Goal: Find specific page/section: Find specific page/section

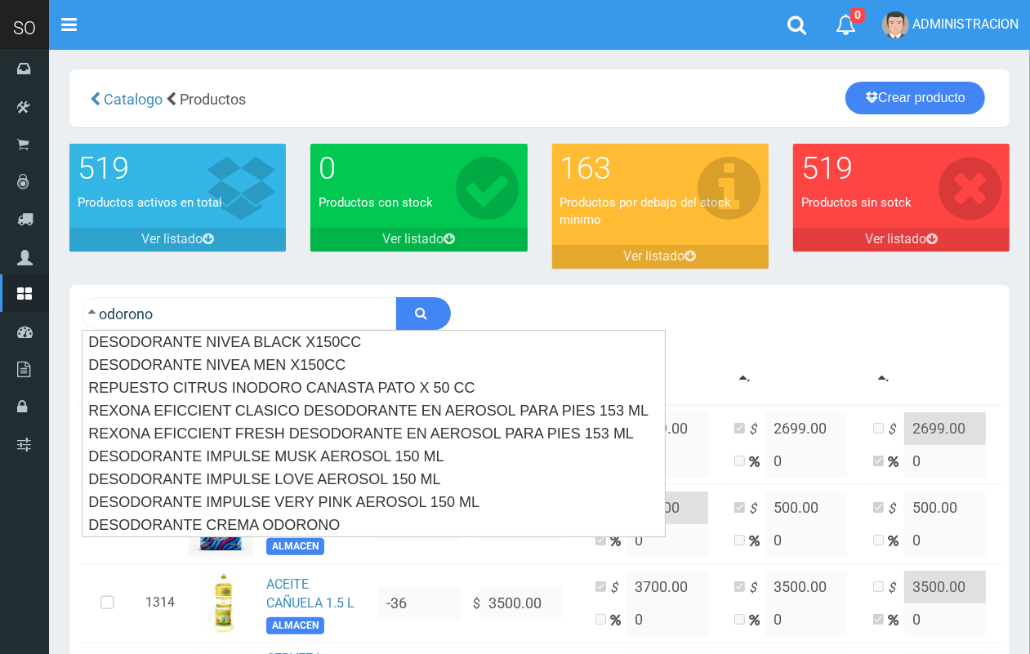
type input "odorono"
click at [396, 297] on button "submit" at bounding box center [423, 313] width 55 height 33
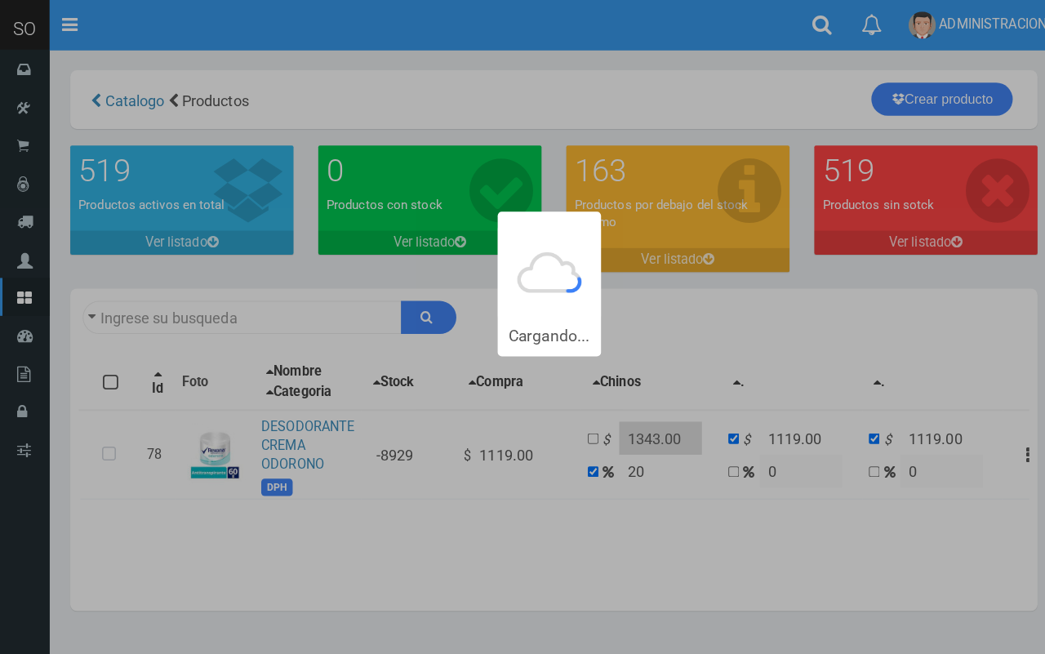
type input "odorono"
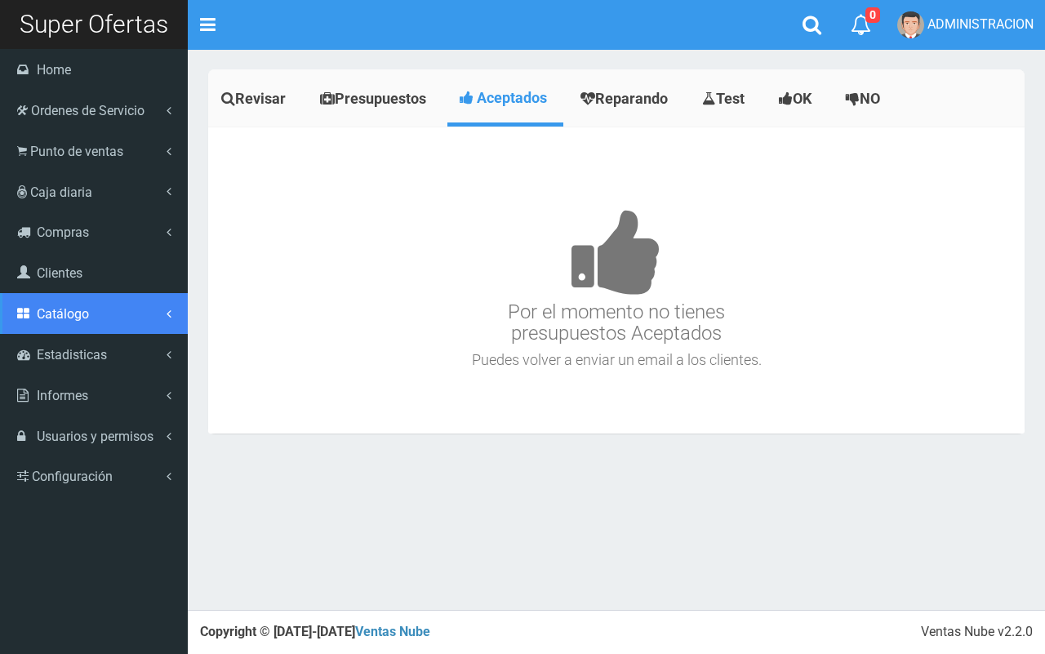
click at [71, 306] on span "Catálogo" at bounding box center [63, 314] width 52 height 16
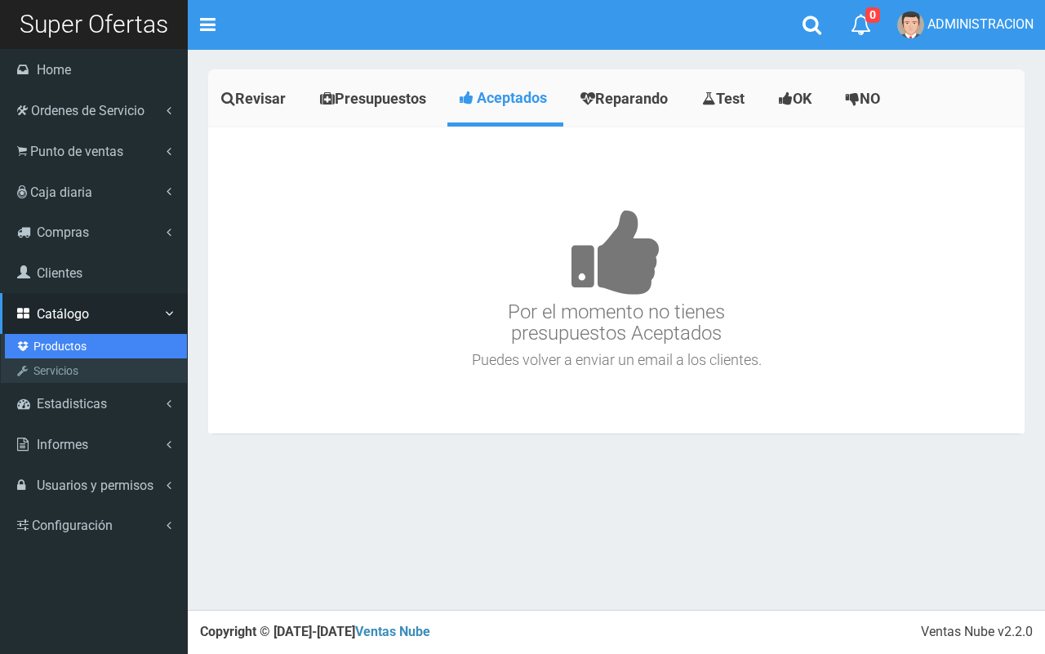
click at [84, 344] on link "Productos" at bounding box center [96, 346] width 182 height 24
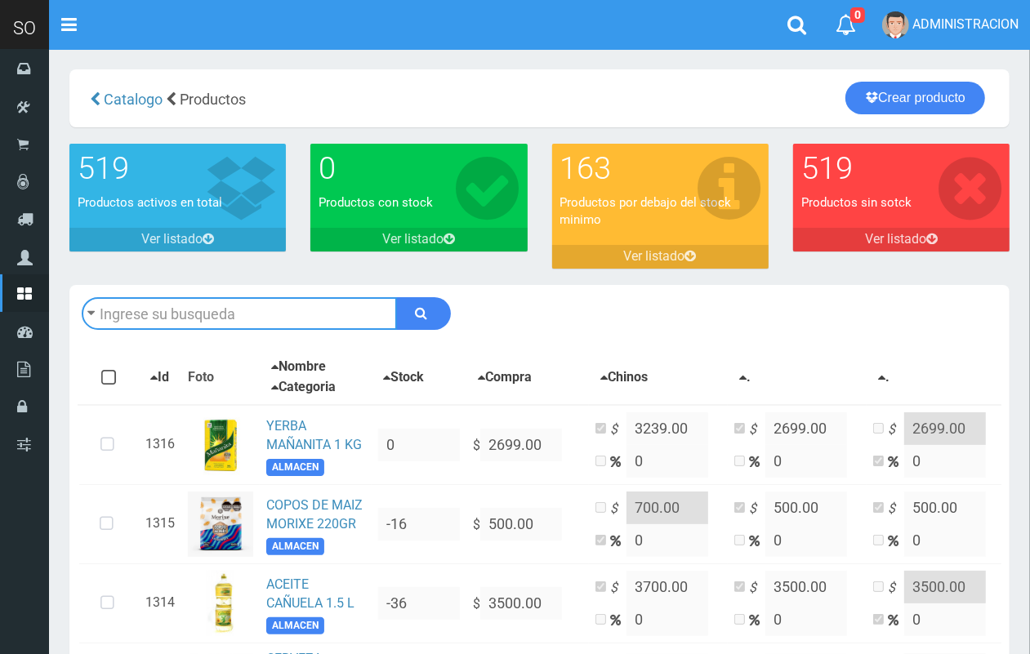
click at [226, 310] on input "text" at bounding box center [239, 313] width 315 height 33
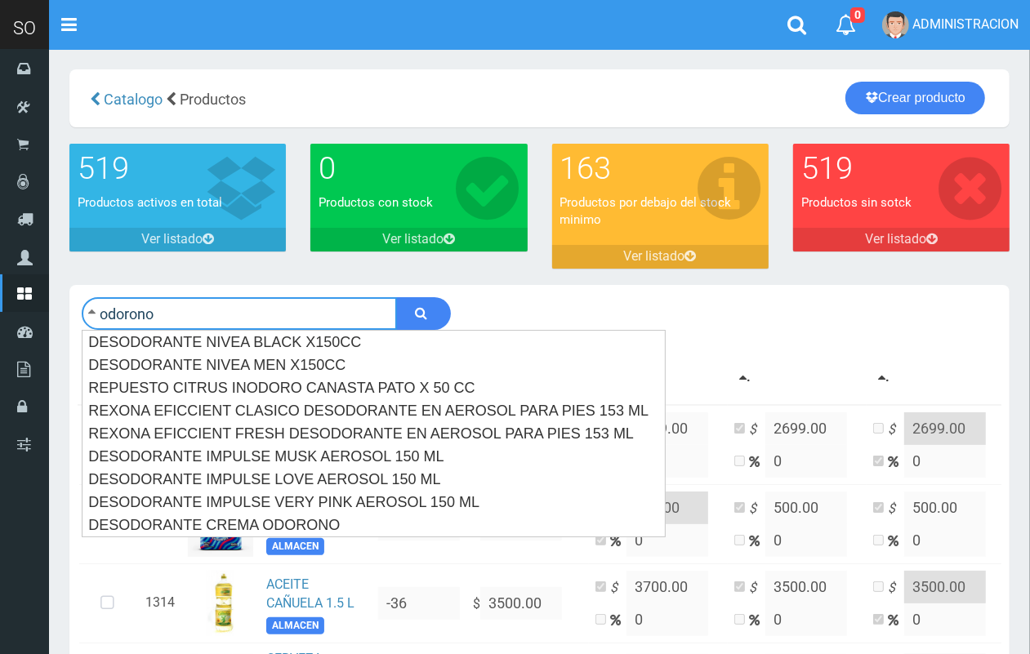
type input "odorono"
click at [396, 297] on button "submit" at bounding box center [423, 313] width 55 height 33
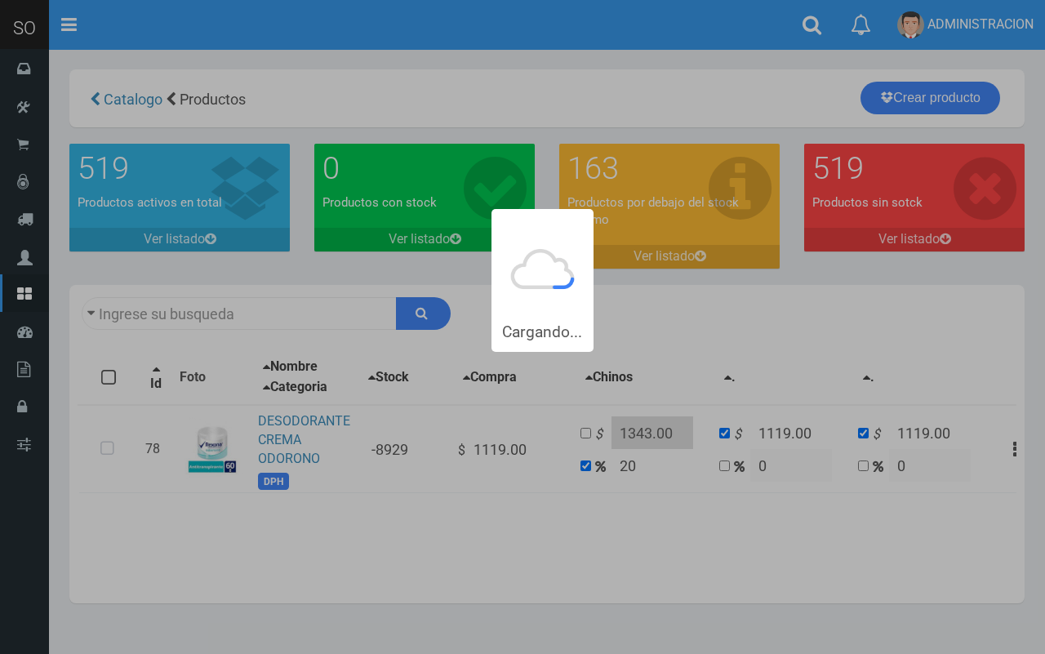
type input "odorono"
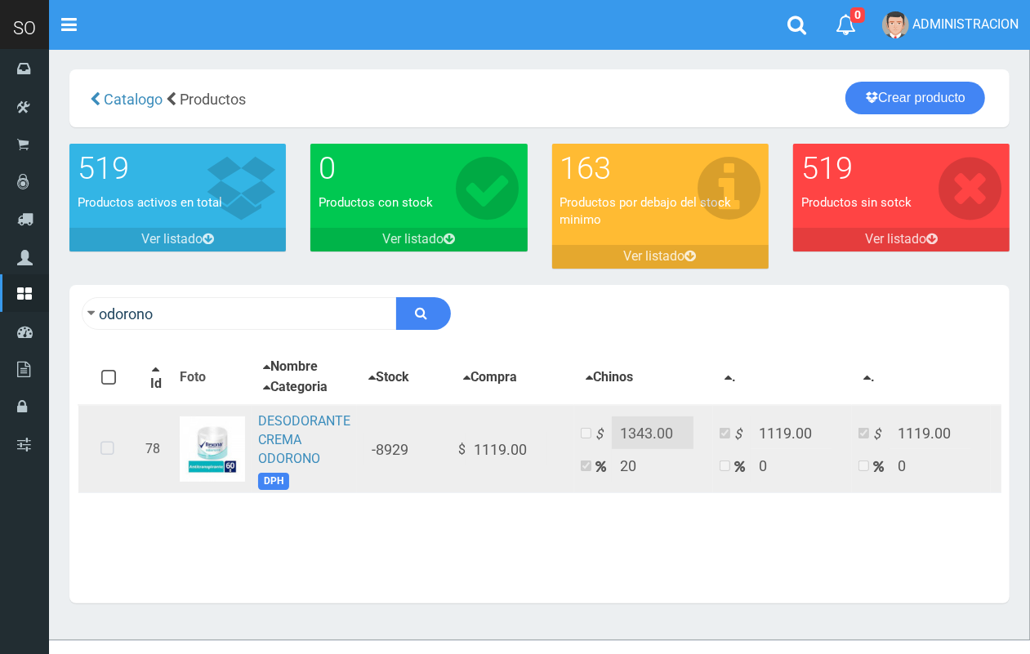
click at [104, 443] on icon at bounding box center [107, 449] width 43 height 54
